Goal: Obtain resource: Download file/media

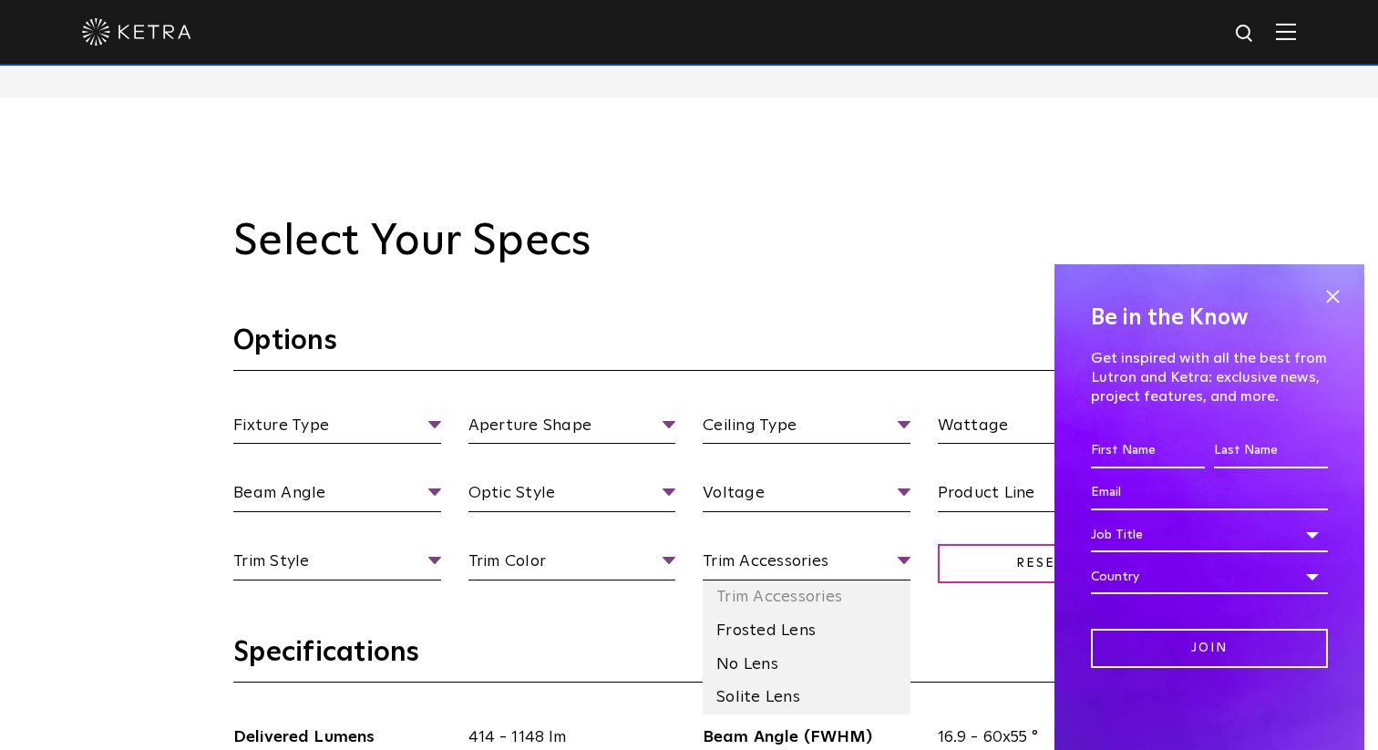
scroll to position [1498, 0]
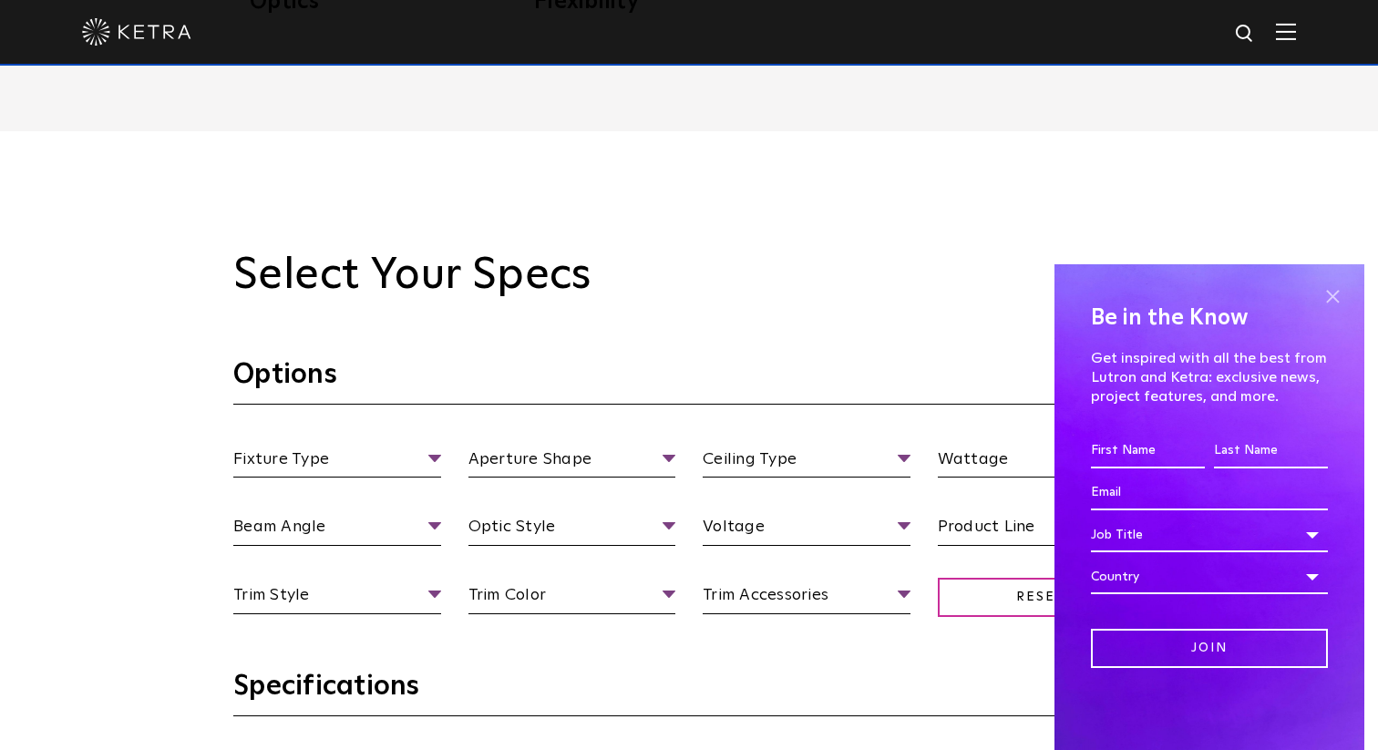
click at [1343, 303] on span at bounding box center [1331, 295] width 27 height 27
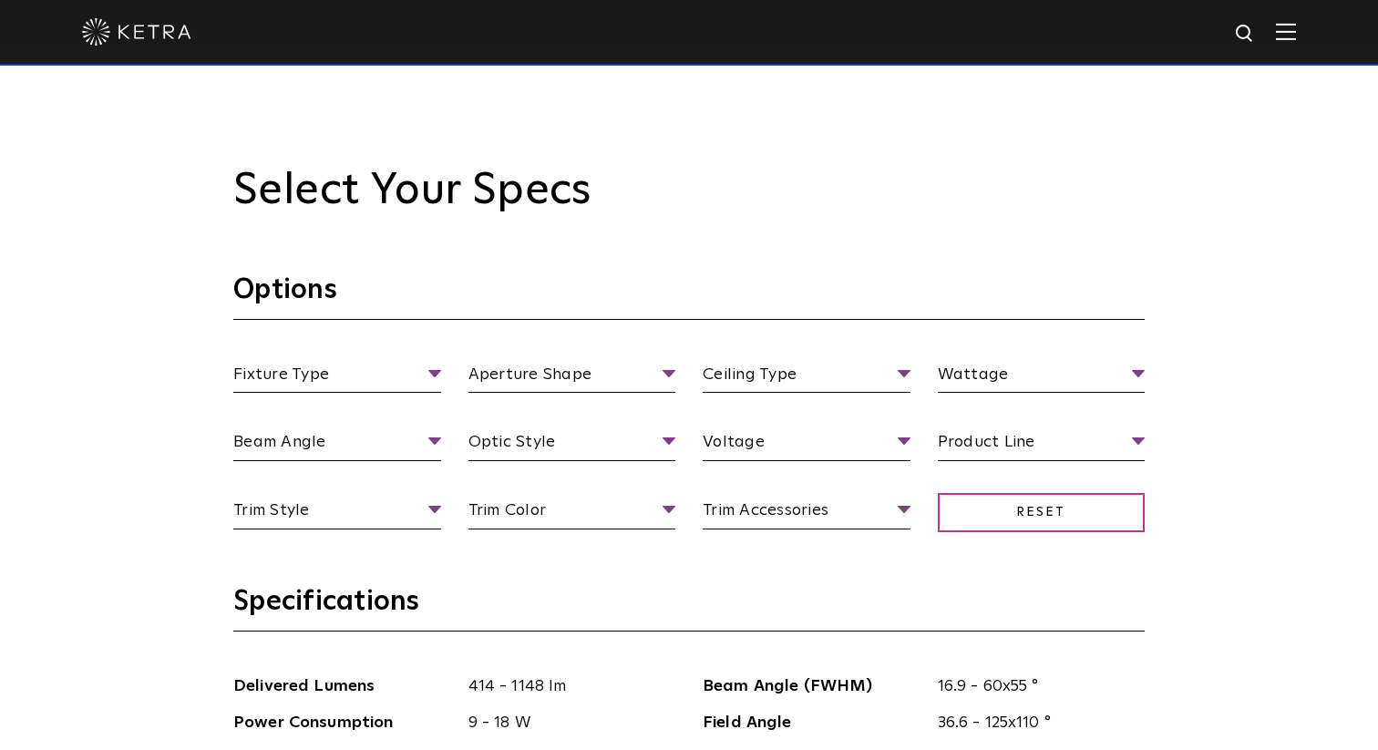
scroll to position [1618, 0]
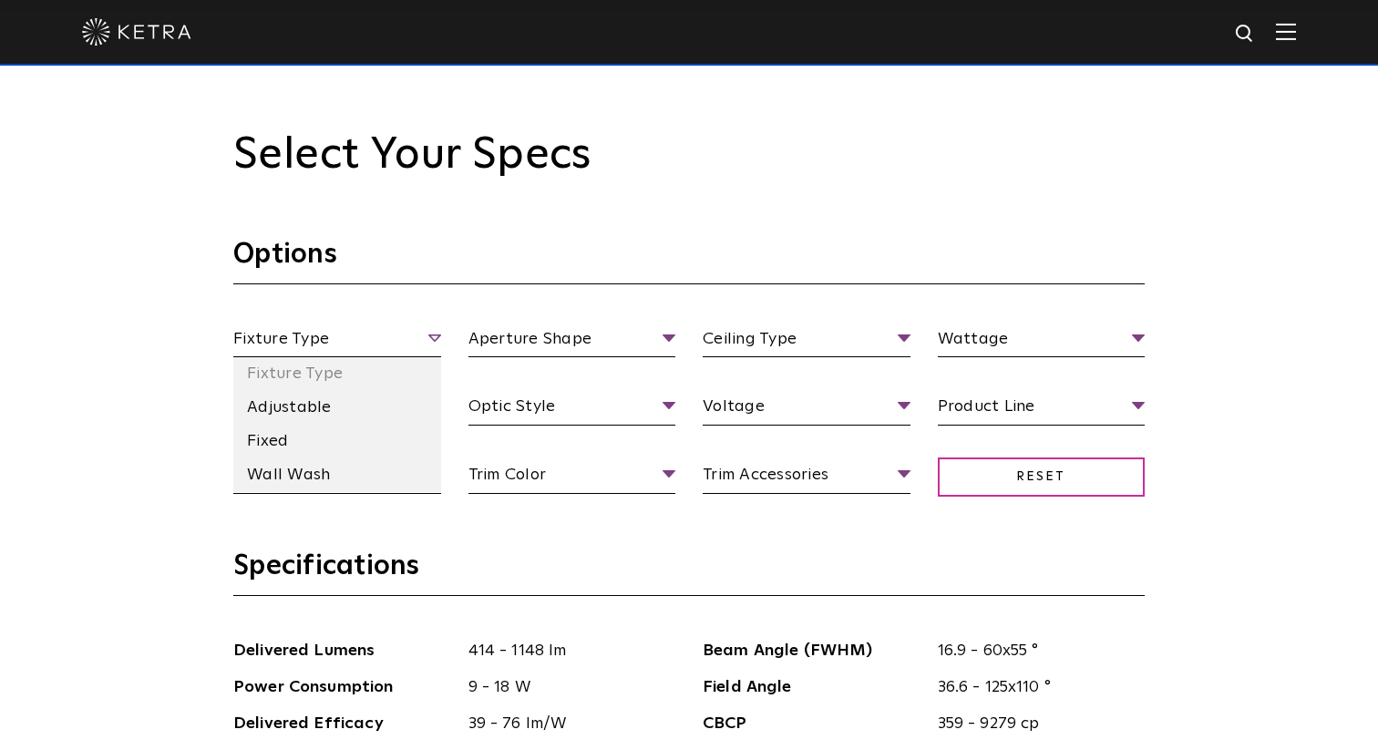
click at [425, 340] on span "Fixture Type" at bounding box center [337, 342] width 208 height 32
click at [314, 413] on li "Adjustable" at bounding box center [337, 408] width 208 height 34
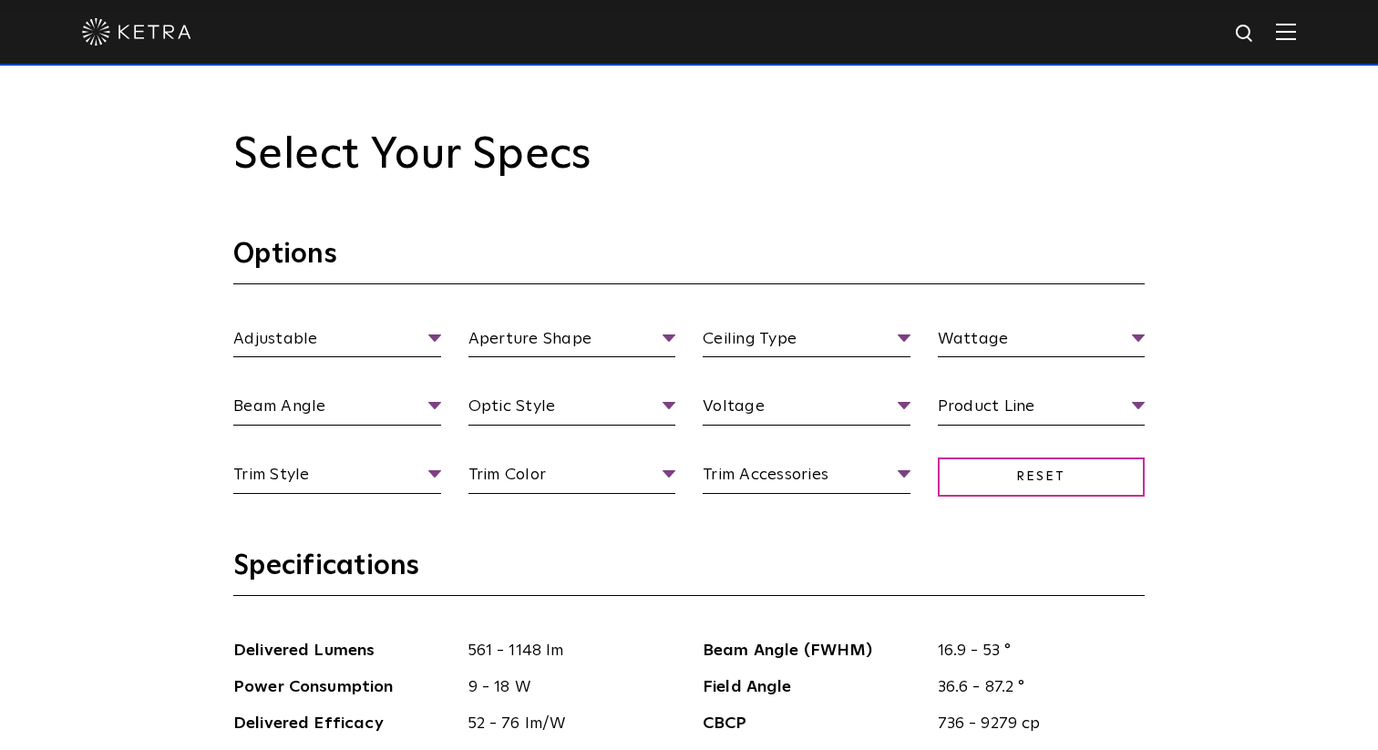
click at [446, 239] on h3 "Options" at bounding box center [688, 260] width 911 height 47
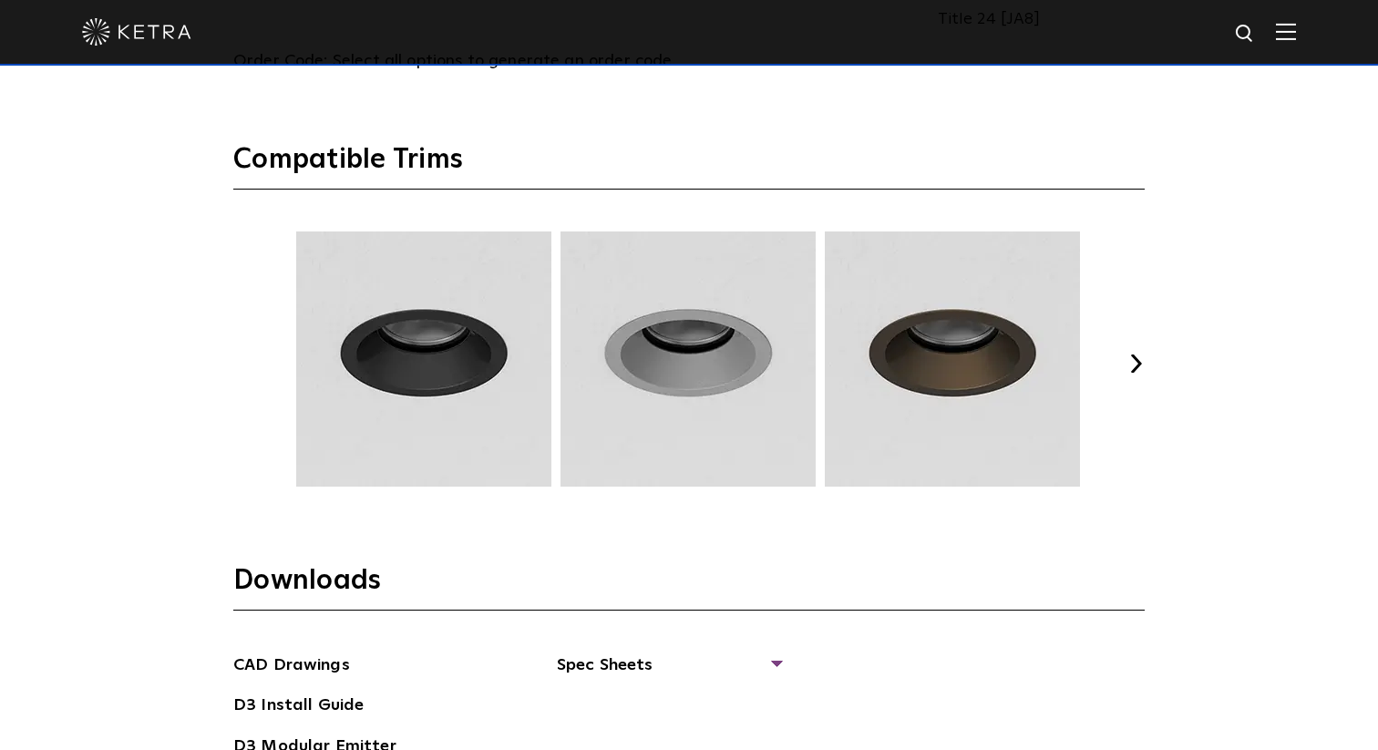
scroll to position [2685, 0]
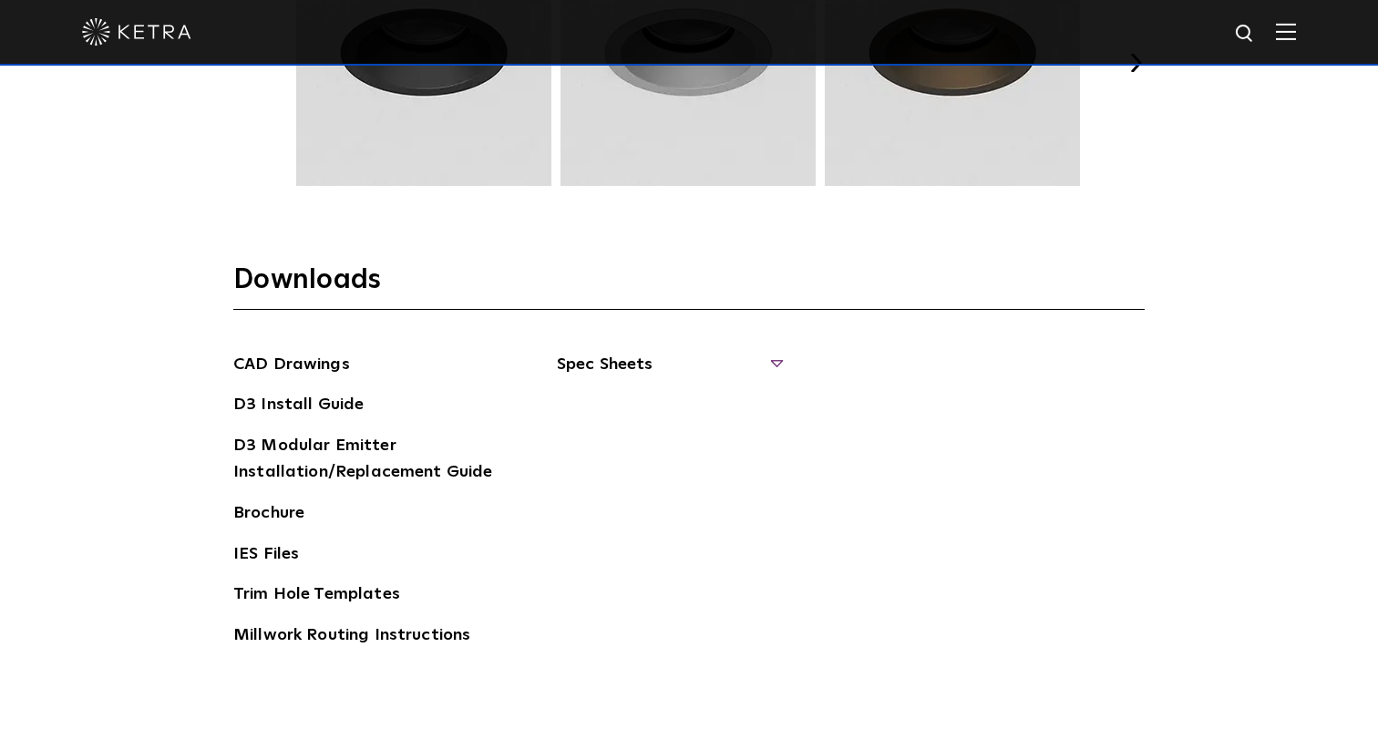
click at [640, 364] on span "Spec Sheets" at bounding box center [668, 372] width 223 height 40
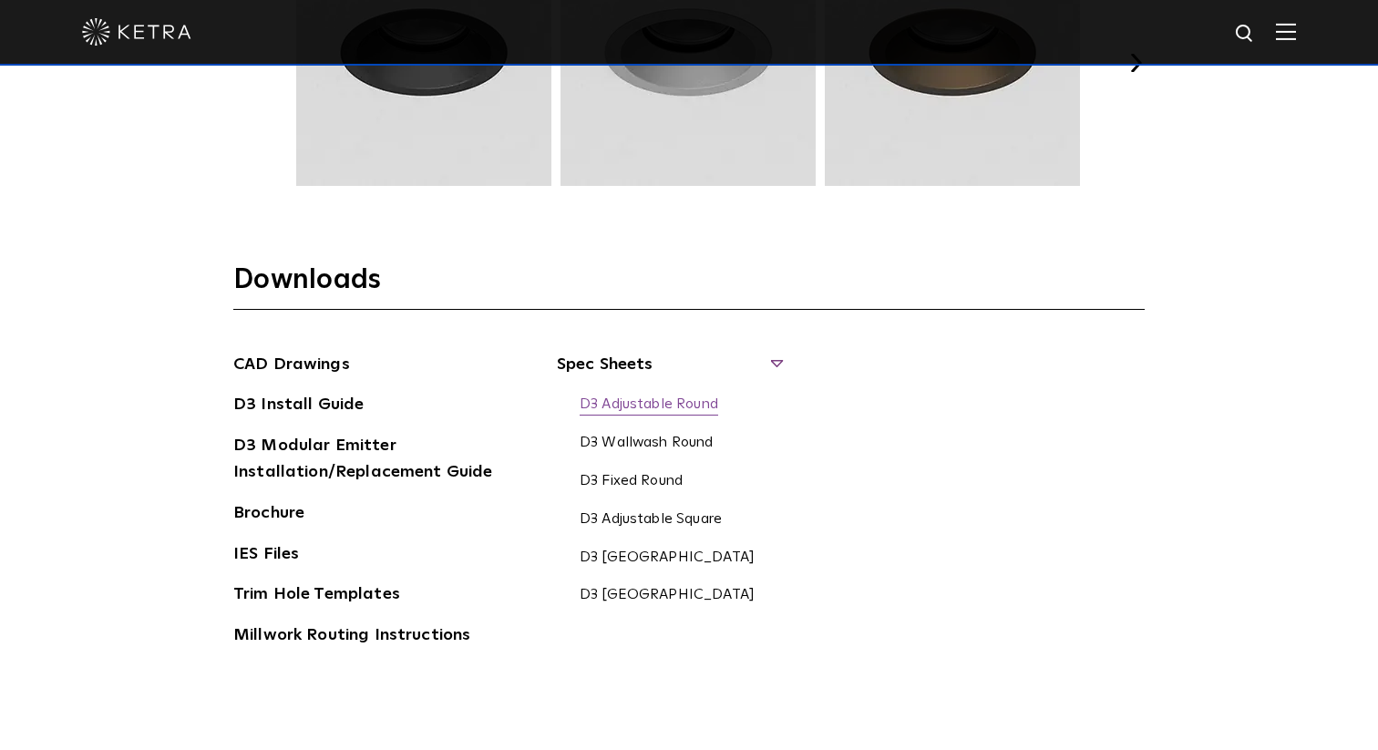
click at [666, 397] on link "D3 Adjustable Round" at bounding box center [648, 405] width 138 height 20
click at [630, 405] on link "D3 Adjustable Round" at bounding box center [648, 405] width 138 height 20
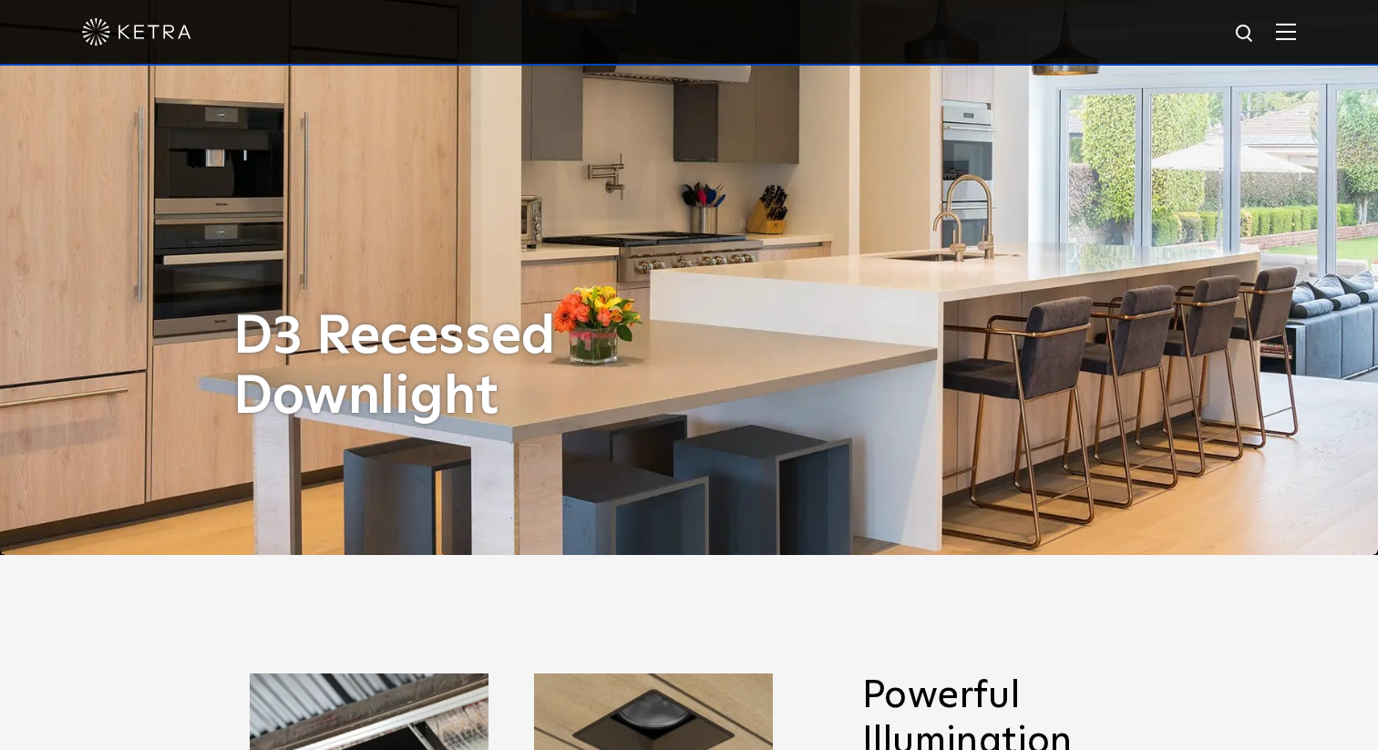
scroll to position [0, 0]
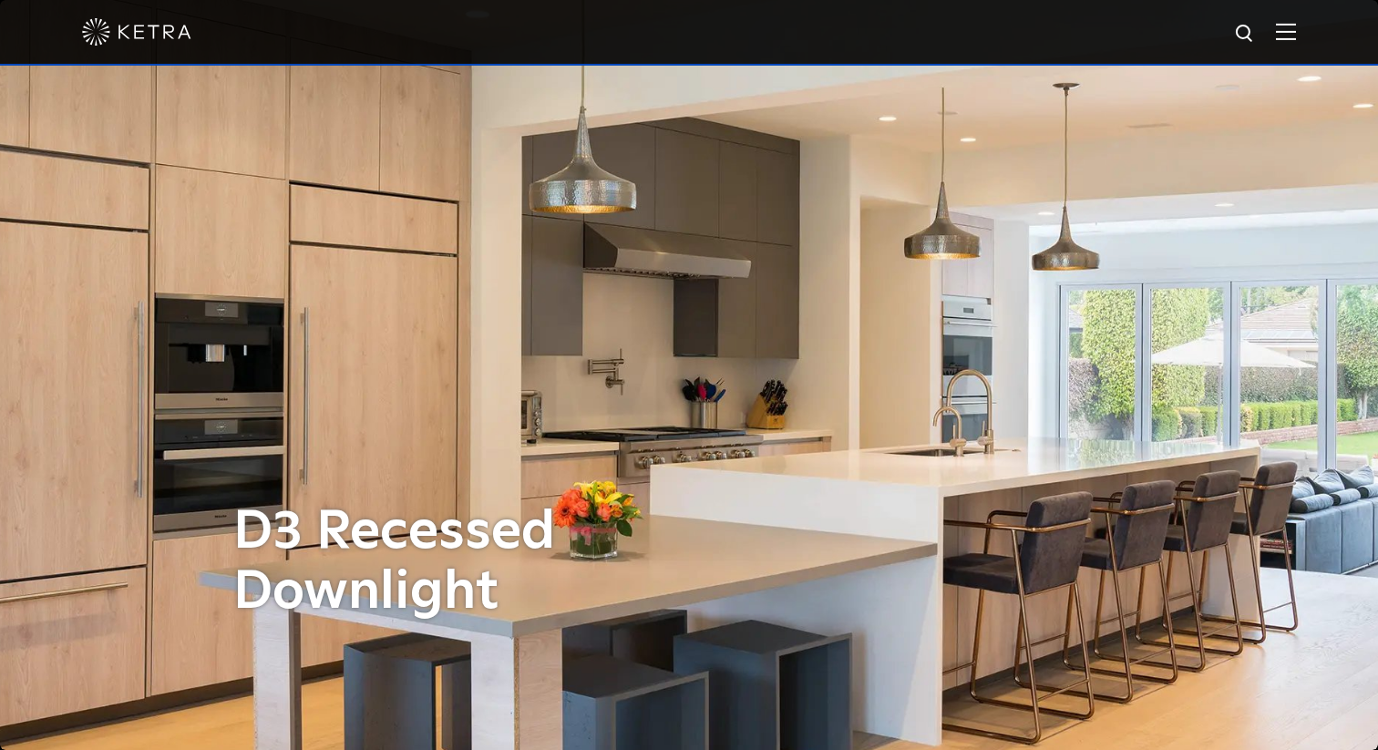
click at [1280, 36] on img at bounding box center [1286, 31] width 20 height 17
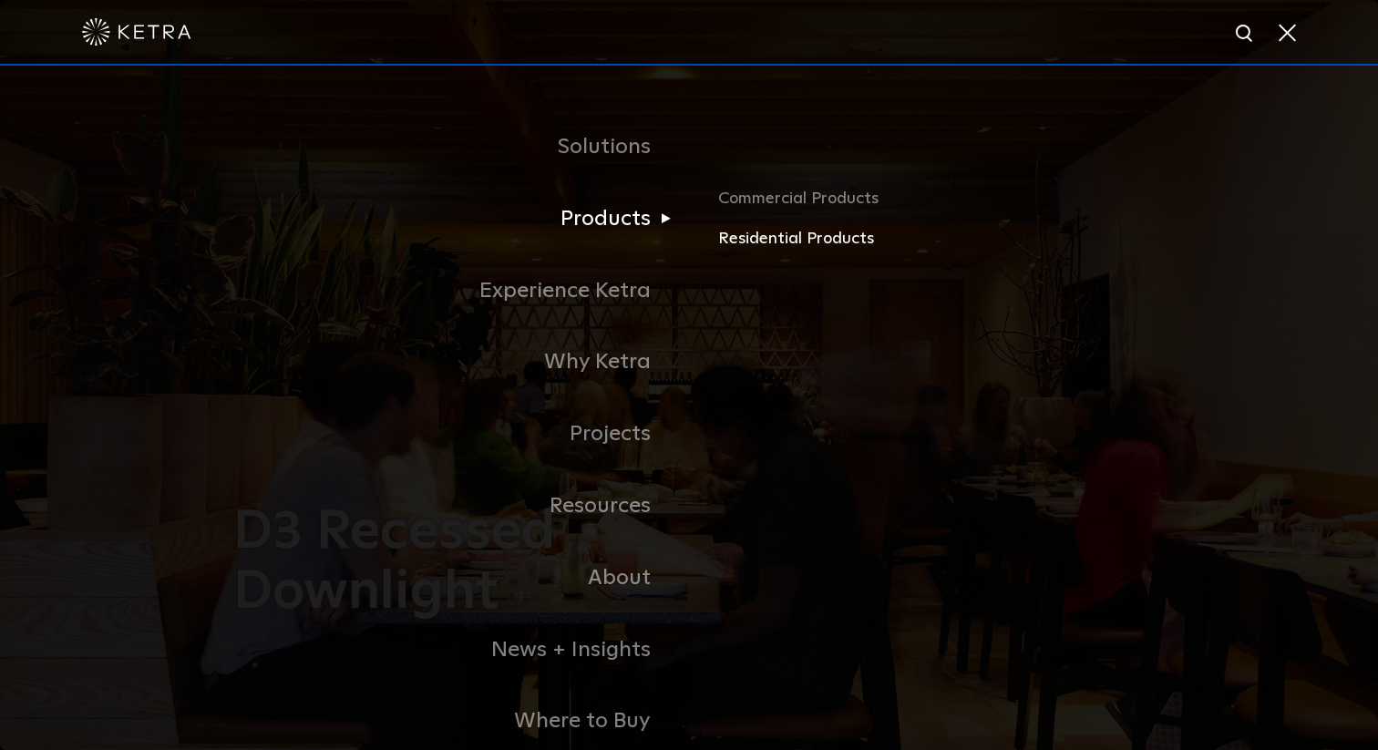
click at [733, 233] on link "Residential Products" at bounding box center [931, 239] width 426 height 26
